Goal: Task Accomplishment & Management: Use online tool/utility

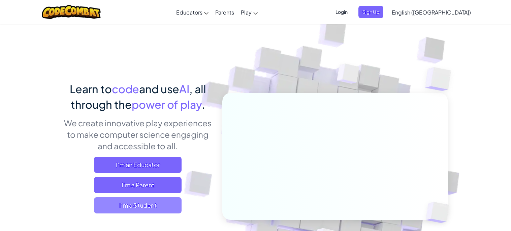
click at [166, 205] on span "I'm a Student" at bounding box center [138, 205] width 88 height 16
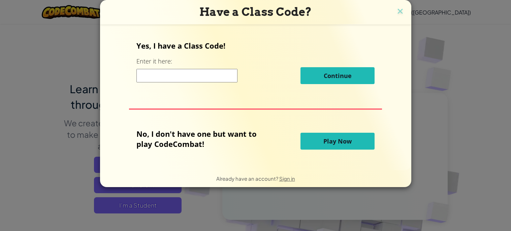
click at [324, 139] on span "Play Now" at bounding box center [338, 141] width 28 height 8
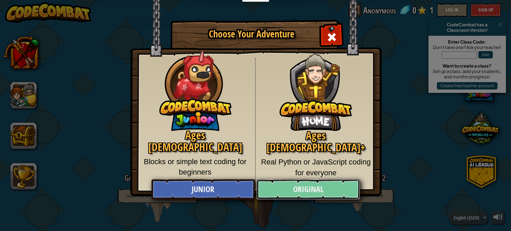
click at [280, 191] on link "Original" at bounding box center [309, 189] width 104 height 20
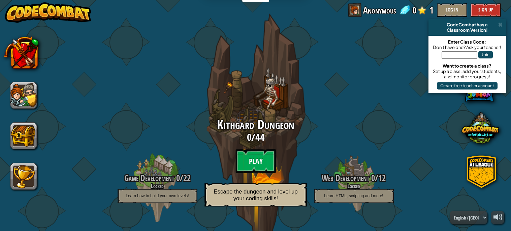
click at [257, 166] on btn "Play" at bounding box center [256, 161] width 40 height 24
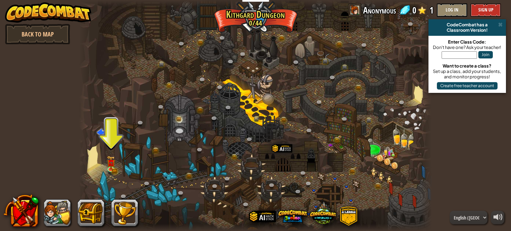
click at [106, 163] on div at bounding box center [255, 115] width 353 height 231
click at [111, 163] on img at bounding box center [111, 159] width 8 height 19
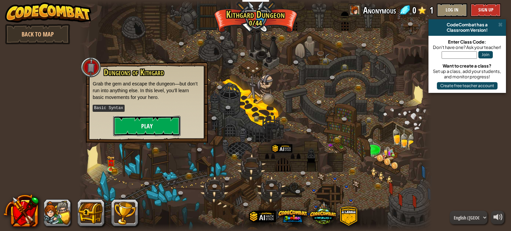
click at [142, 124] on button "Play" at bounding box center [146, 126] width 67 height 20
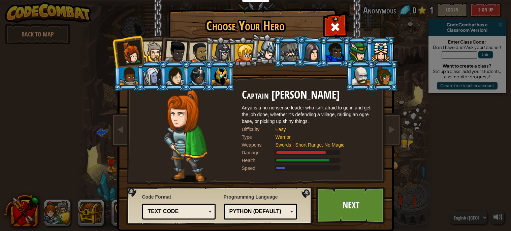
click at [306, 52] on div at bounding box center [312, 51] width 19 height 19
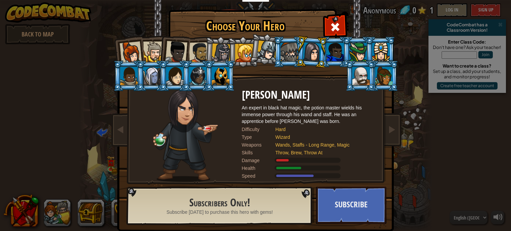
click at [387, 73] on div at bounding box center [384, 76] width 18 height 18
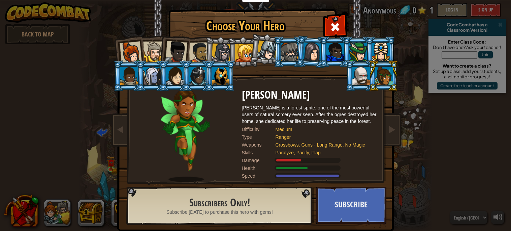
click at [131, 47] on div at bounding box center [130, 52] width 22 height 22
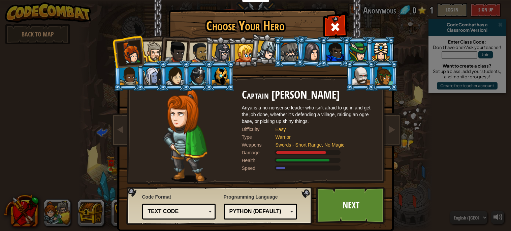
click at [242, 58] on div at bounding box center [244, 53] width 18 height 18
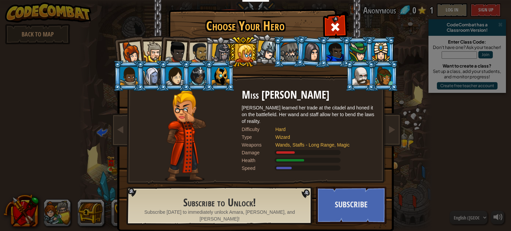
click at [380, 53] on div at bounding box center [381, 52] width 18 height 18
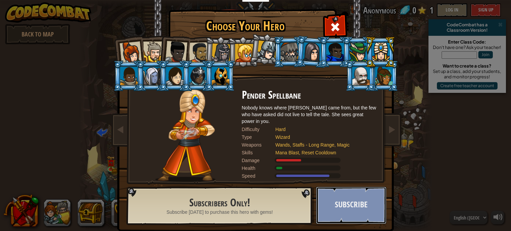
click at [341, 194] on button "Subscribe" at bounding box center [351, 204] width 70 height 37
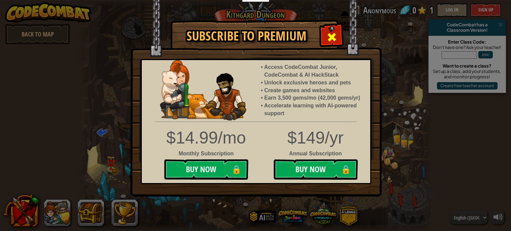
click at [333, 28] on div at bounding box center [331, 36] width 21 height 21
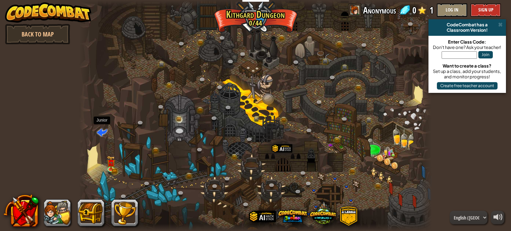
click at [102, 132] on span at bounding box center [102, 132] width 10 height 10
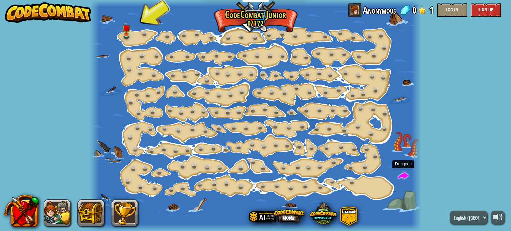
click at [404, 181] on span at bounding box center [403, 176] width 10 height 10
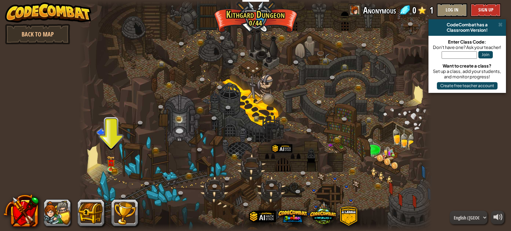
click at [116, 136] on div at bounding box center [255, 115] width 353 height 231
click at [113, 162] on img at bounding box center [111, 159] width 5 height 5
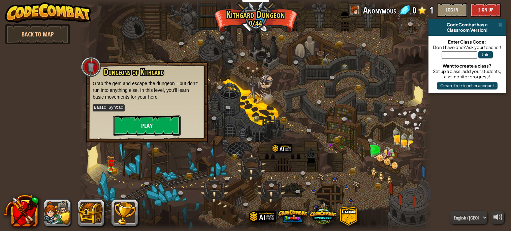
click at [126, 126] on button "Play" at bounding box center [146, 125] width 67 height 20
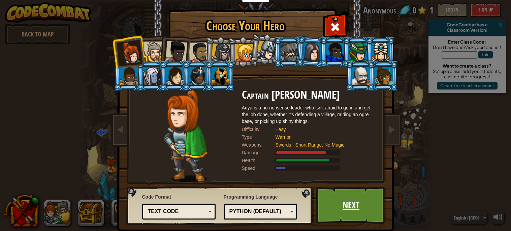
click at [328, 197] on link "Next" at bounding box center [351, 204] width 70 height 37
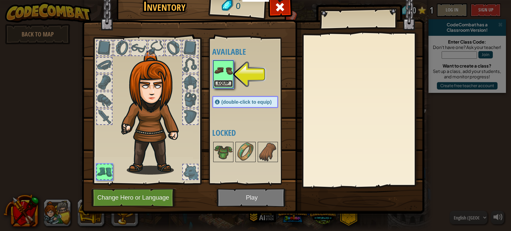
click at [229, 85] on button "Equip" at bounding box center [223, 83] width 19 height 7
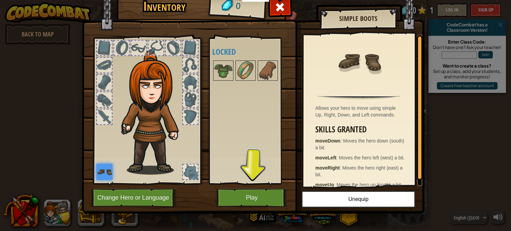
click at [250, 187] on img at bounding box center [253, 91] width 343 height 245
click at [253, 189] on button "Play" at bounding box center [252, 197] width 70 height 19
click at [256, 197] on button "Play" at bounding box center [252, 197] width 70 height 19
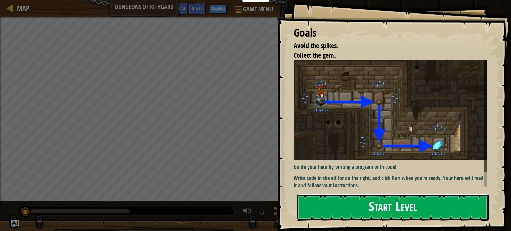
click at [327, 210] on button "Start Level" at bounding box center [393, 206] width 192 height 27
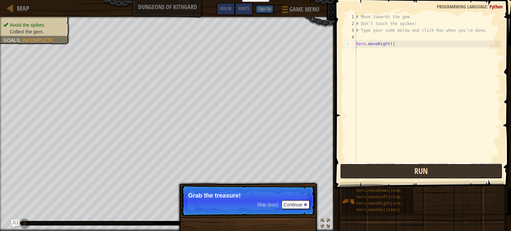
click at [365, 175] on button "Run" at bounding box center [421, 171] width 163 height 16
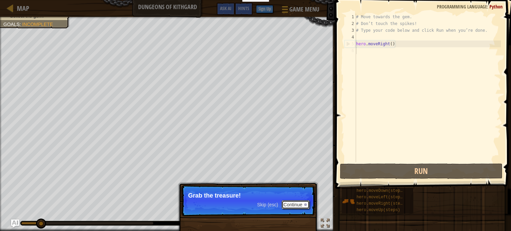
click at [303, 205] on button "Continue" at bounding box center [296, 204] width 28 height 9
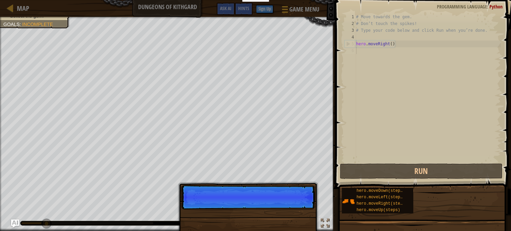
scroll to position [3, 0]
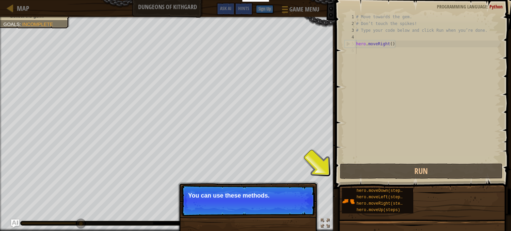
type textarea "hero.moveRight()"
